Goal: Information Seeking & Learning: Learn about a topic

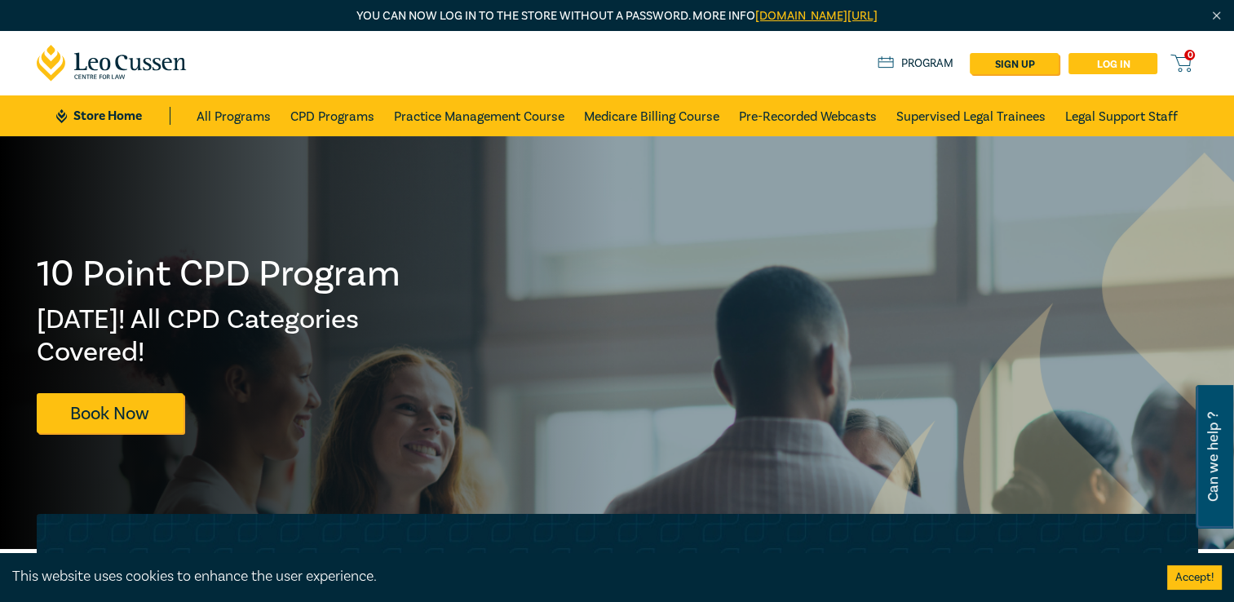
click at [1122, 64] on link "Log in" at bounding box center [1112, 63] width 89 height 21
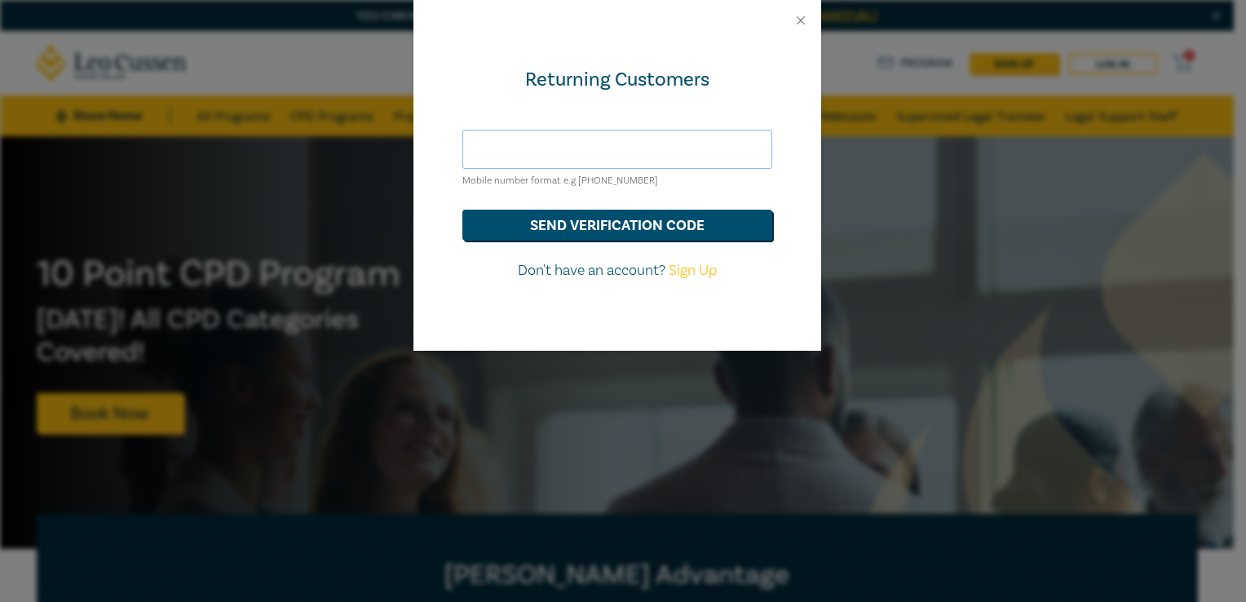
click at [668, 148] on input "text" at bounding box center [617, 149] width 310 height 39
type input "[PERSON_NAME][EMAIL_ADDRESS][DOMAIN_NAME]"
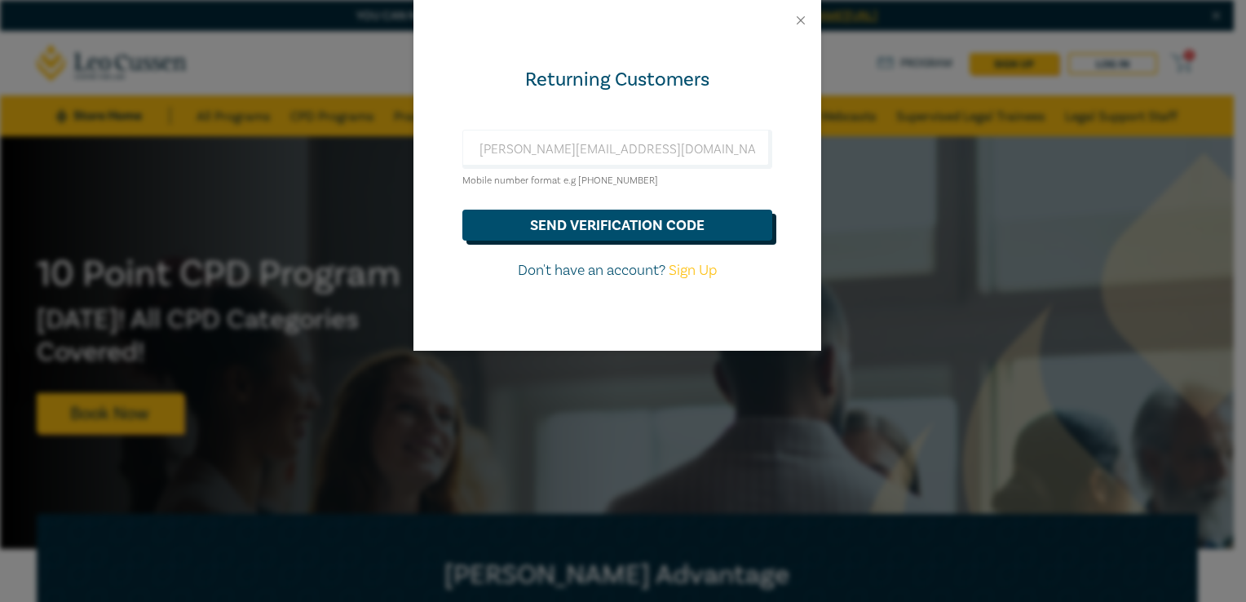
click at [607, 223] on button "send verification code" at bounding box center [617, 225] width 310 height 31
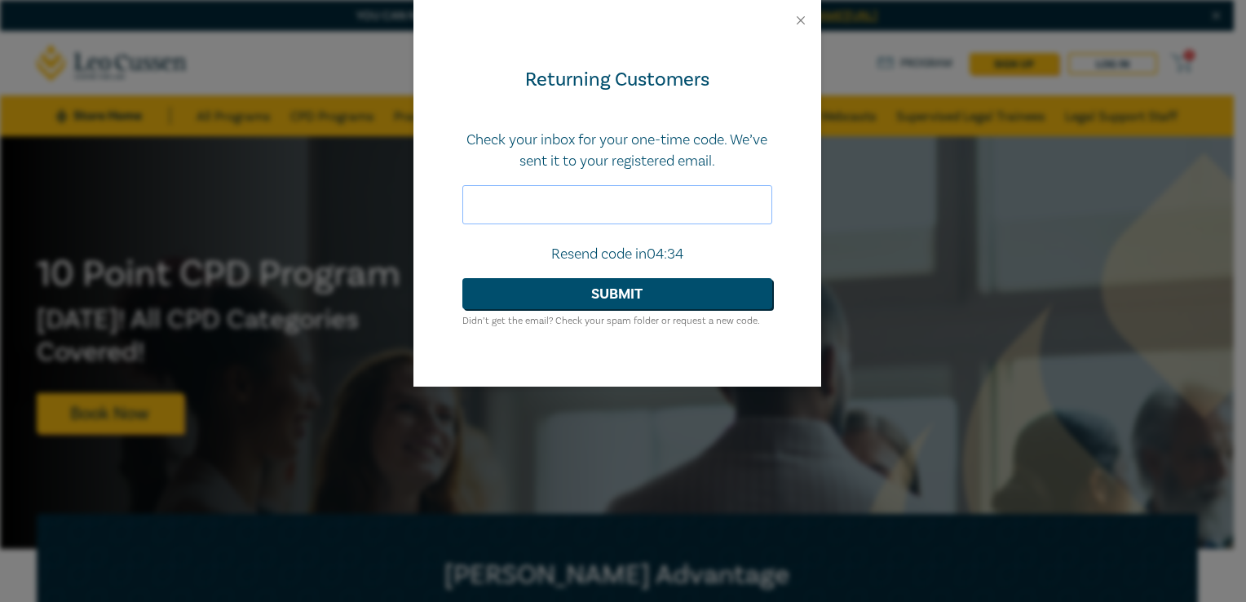
click at [539, 212] on input "text" at bounding box center [617, 204] width 310 height 39
type input "127893"
click at [611, 294] on button "Submit" at bounding box center [617, 293] width 310 height 31
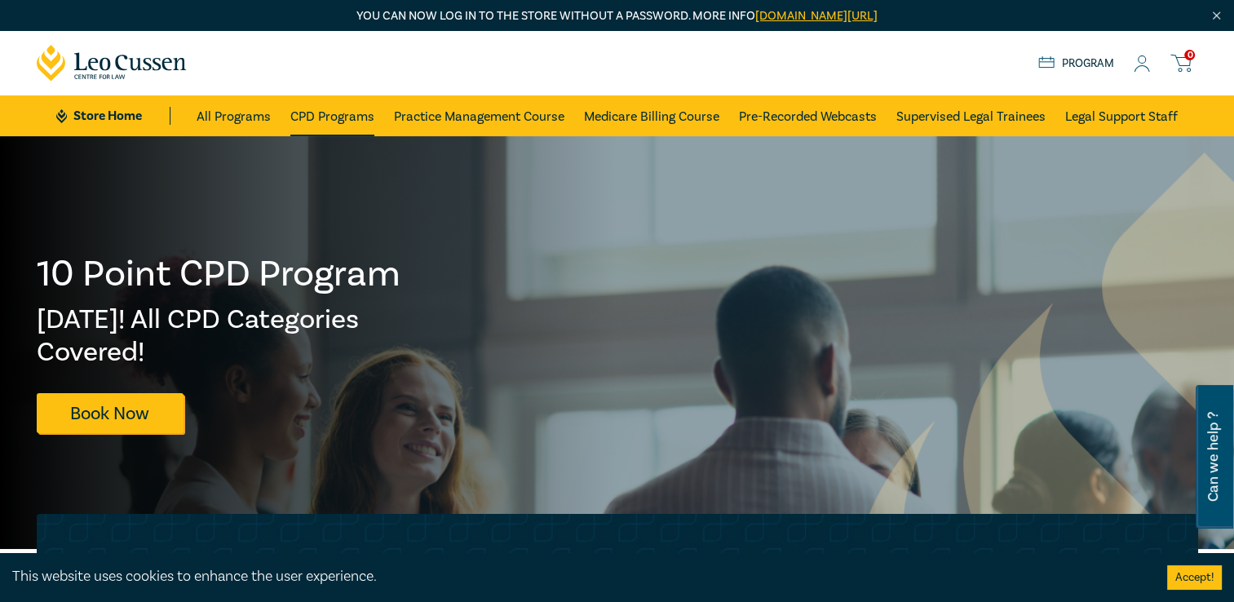
click at [318, 110] on link "CPD Programs" at bounding box center [332, 115] width 84 height 41
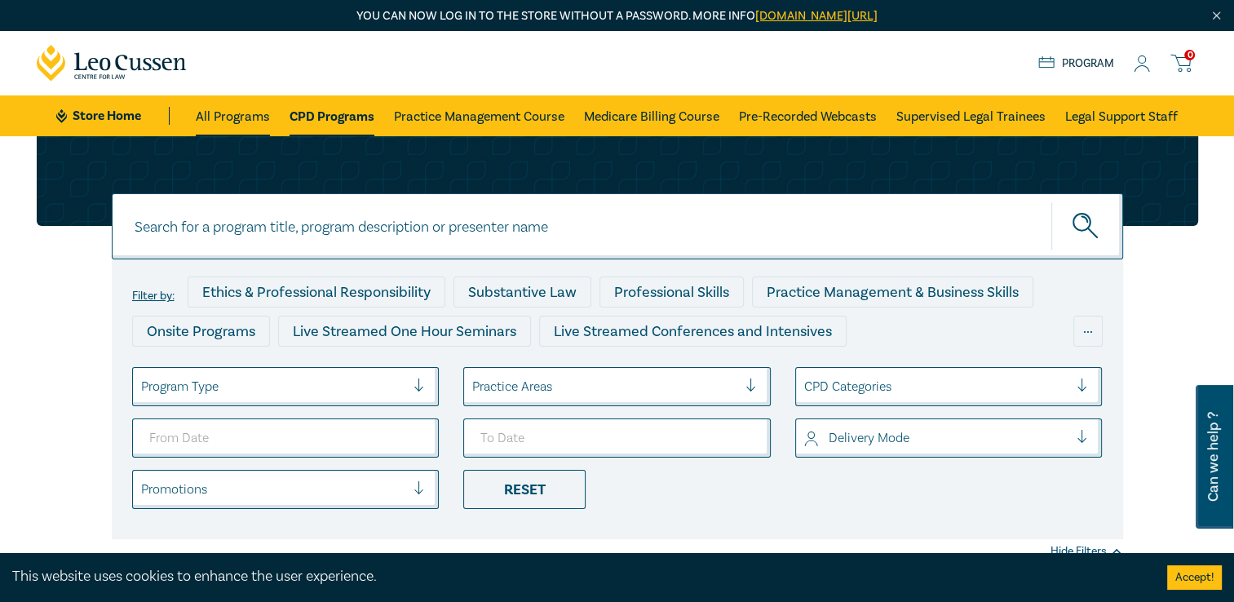
click at [248, 119] on link "All Programs" at bounding box center [233, 115] width 74 height 41
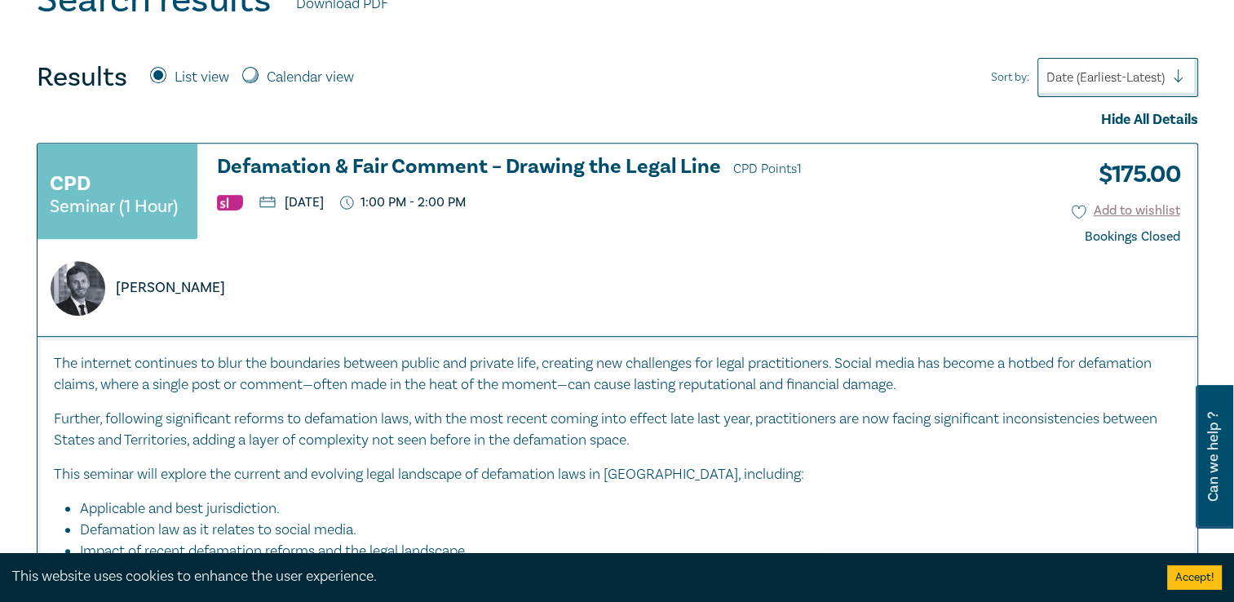
scroll to position [245, 0]
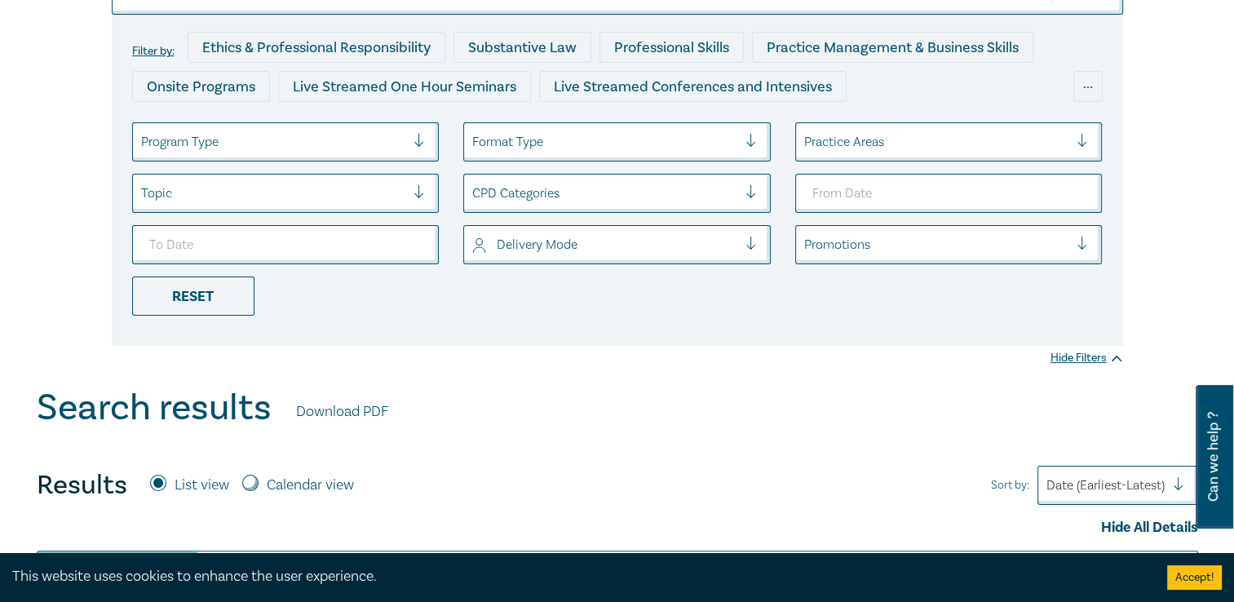
click at [751, 199] on div at bounding box center [757, 193] width 24 height 16
click at [1001, 148] on div at bounding box center [936, 141] width 265 height 21
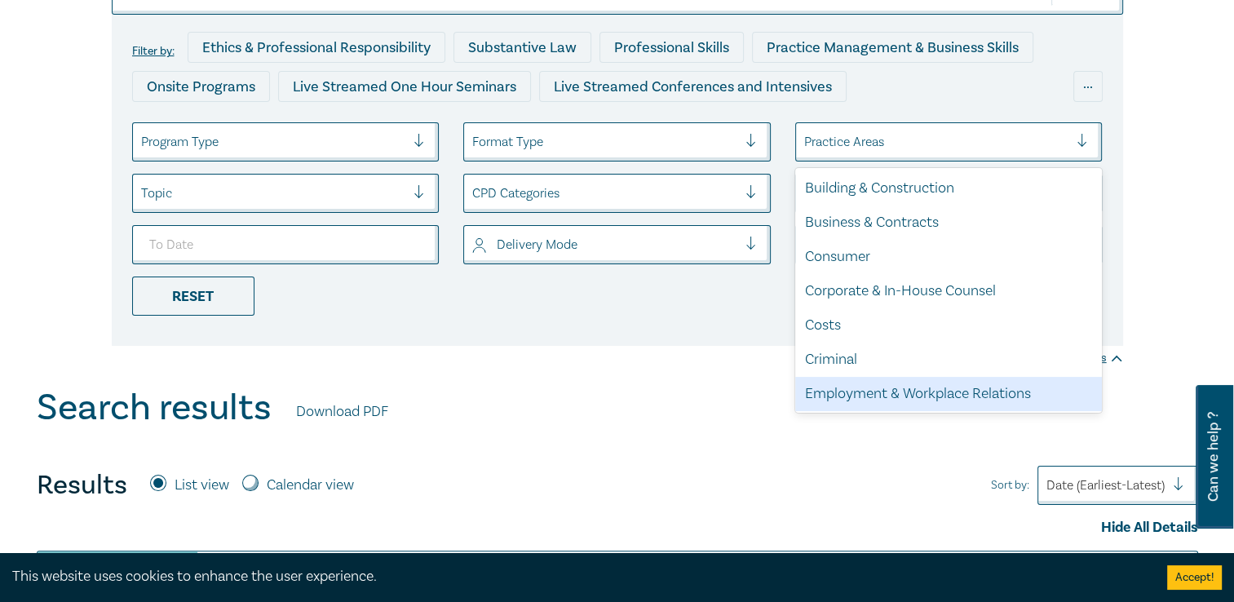
scroll to position [82, 0]
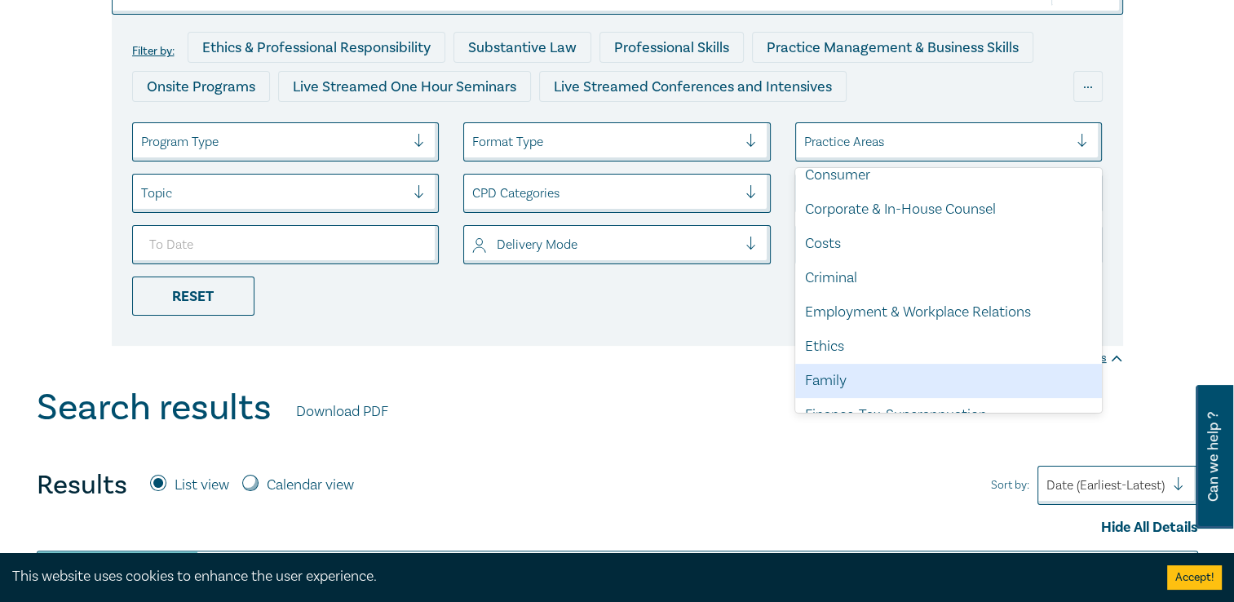
click at [845, 376] on div "Family" at bounding box center [948, 381] width 307 height 34
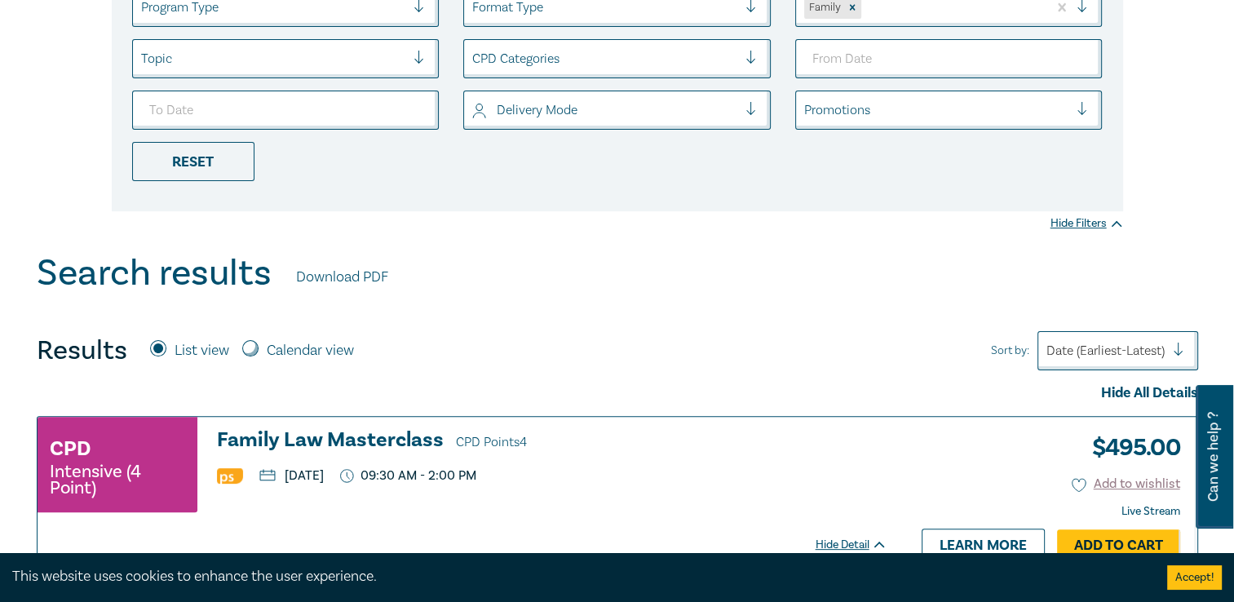
scroll to position [489, 0]
